Goal: Transaction & Acquisition: Purchase product/service

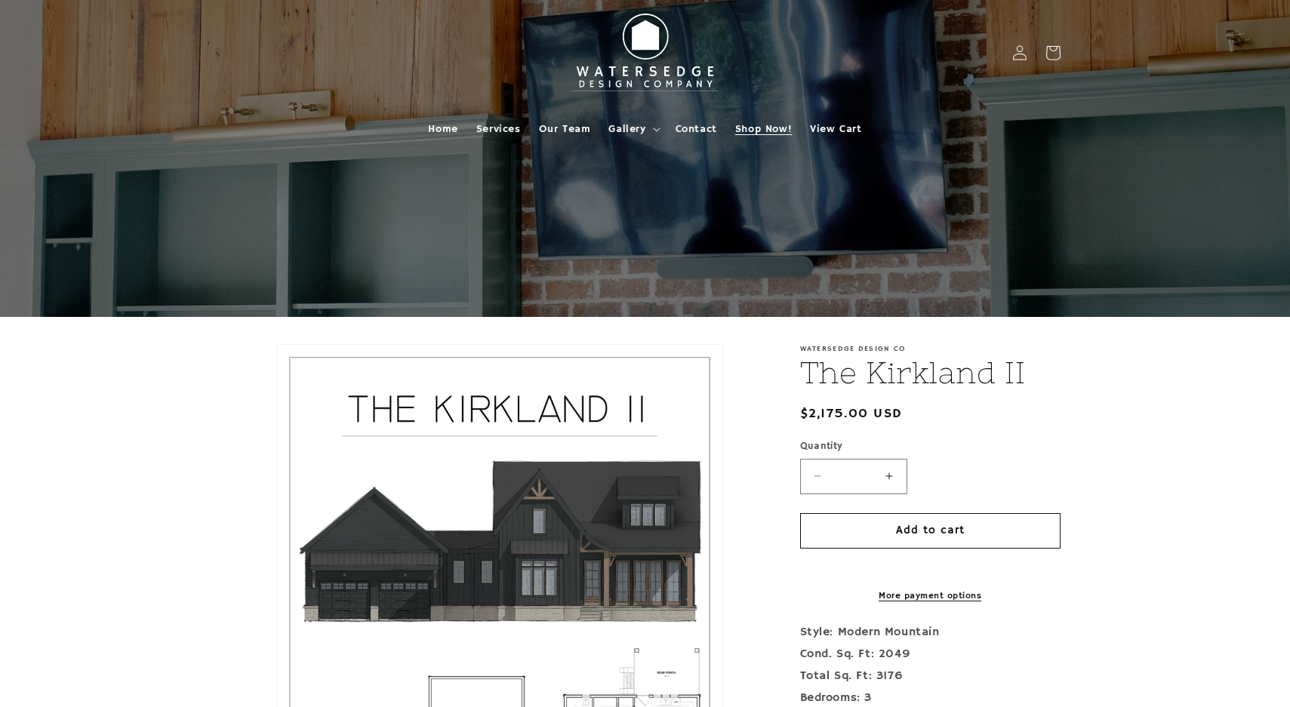
click at [763, 126] on span "Shop Now!" at bounding box center [763, 129] width 57 height 14
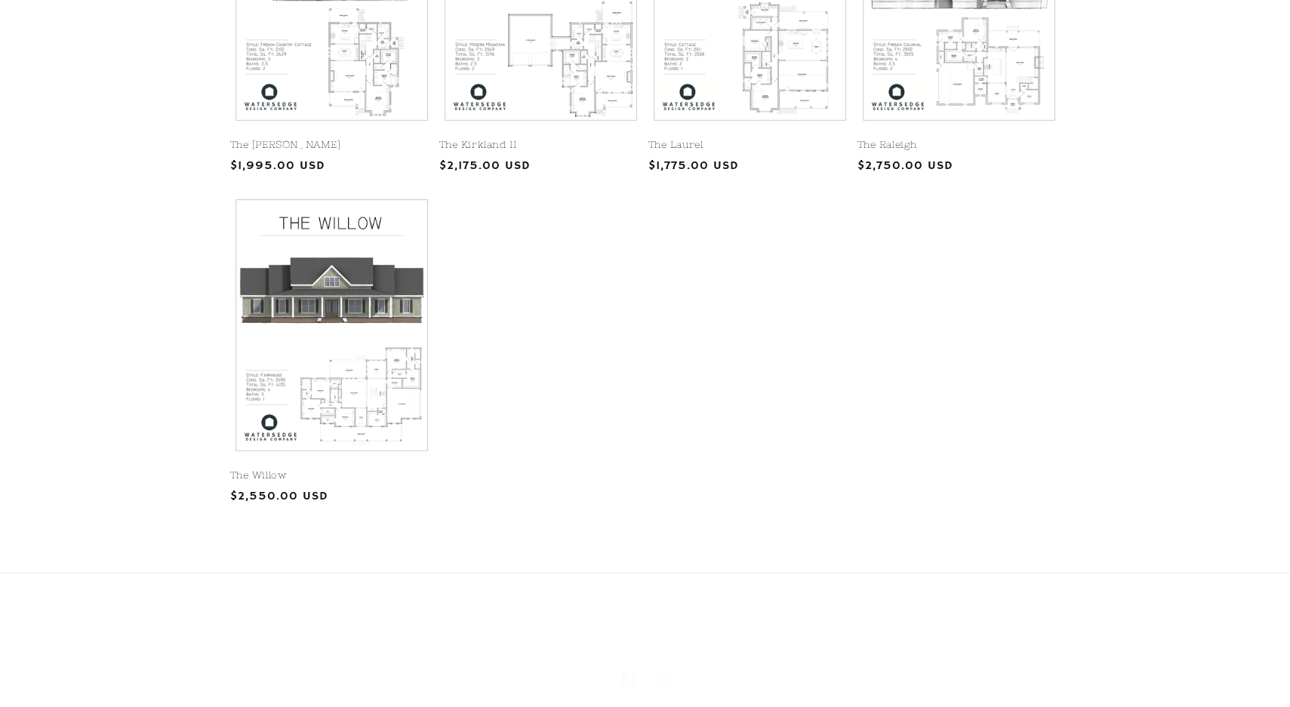
scroll to position [951, 0]
